Goal: Download file/media

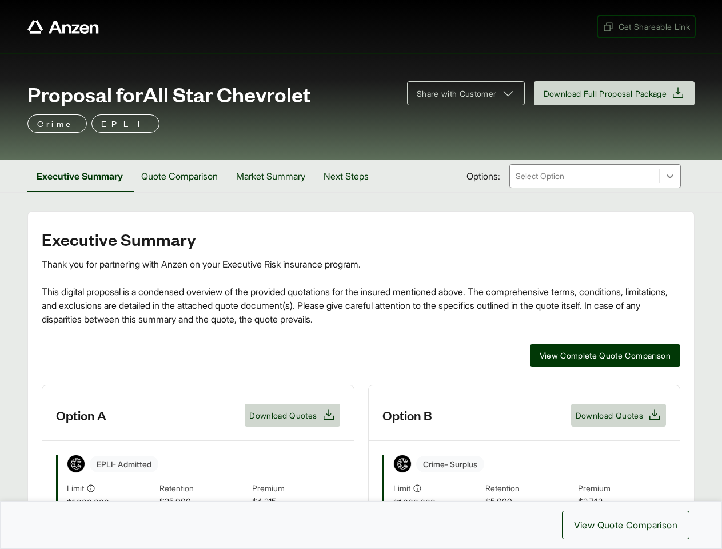
click at [645, 26] on span "Get Shareable Link" at bounding box center [645, 27] width 87 height 12
click at [460, 93] on span "Share with Customer" at bounding box center [457, 93] width 80 height 12
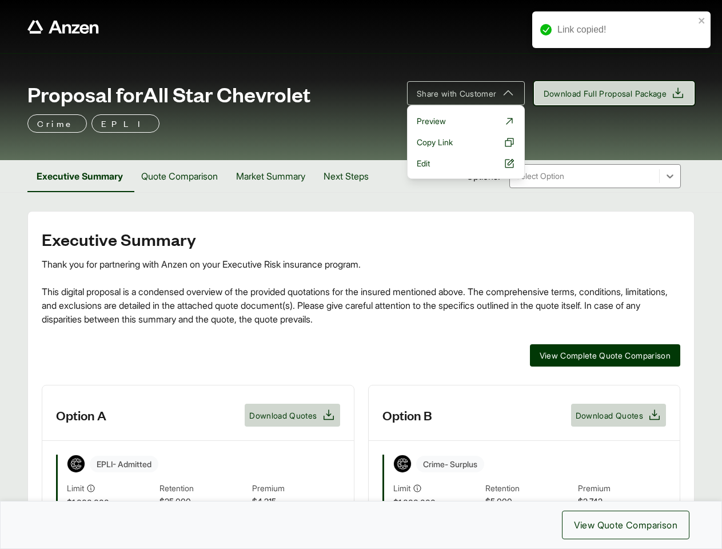
click at [611, 93] on span "Download Full Proposal Package" at bounding box center [604, 93] width 123 height 12
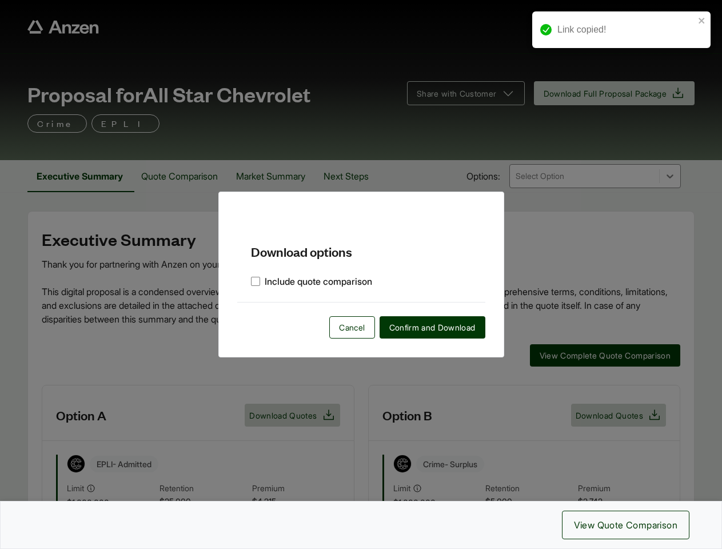
click at [81, 176] on div "Download options Include quote comparison Cancel Confirm and Download" at bounding box center [361, 274] width 722 height 549
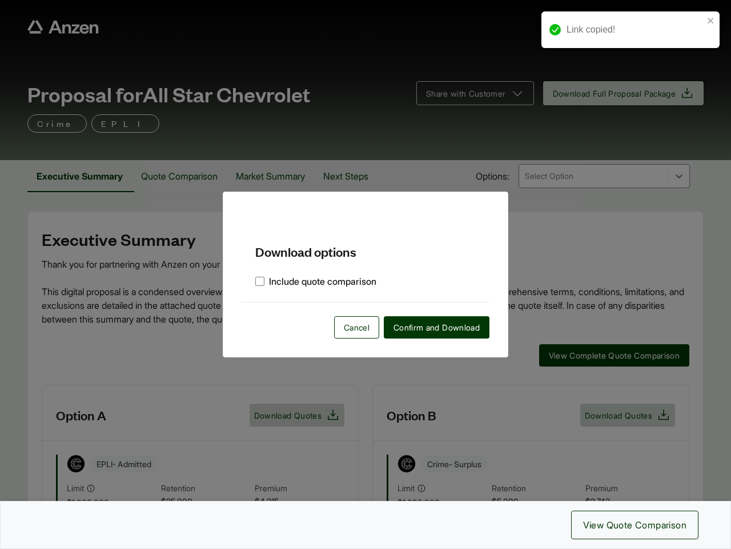
click at [183, 176] on div "Download options Include quote comparison Cancel Confirm and Download" at bounding box center [365, 274] width 731 height 549
click at [278, 176] on div "Download options Include quote comparison Cancel Confirm and Download" at bounding box center [365, 274] width 731 height 549
click at [356, 176] on div "Download options Include quote comparison Cancel Confirm and Download" at bounding box center [365, 274] width 731 height 549
click at [603, 355] on div "Download options Include quote comparison Cancel Confirm and Download" at bounding box center [365, 274] width 731 height 549
click at [361, 466] on div "Download options Include quote comparison Cancel Confirm and Download" at bounding box center [365, 274] width 731 height 549
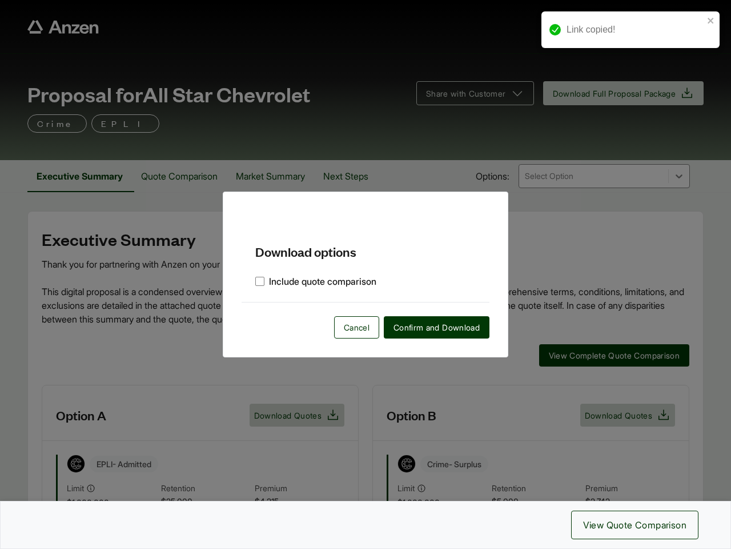
click at [291, 415] on div "Download options Include quote comparison Cancel Confirm and Download" at bounding box center [365, 274] width 731 height 549
